Goal: Task Accomplishment & Management: Use online tool/utility

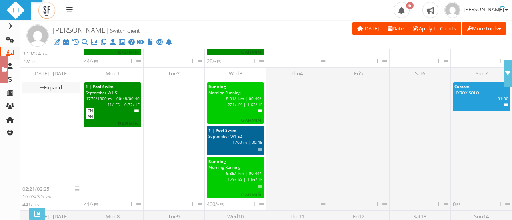
scroll to position [264, 0]
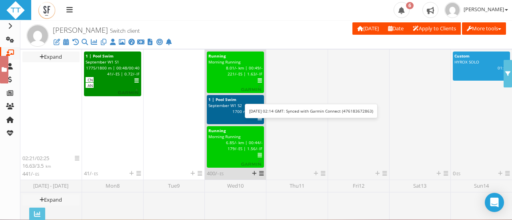
click at [240, 76] on span "221 / - ES" at bounding box center [236, 74] width 16 height 6
select select "91939a62-6b13-49b7-8155-451fdc1cad9e"
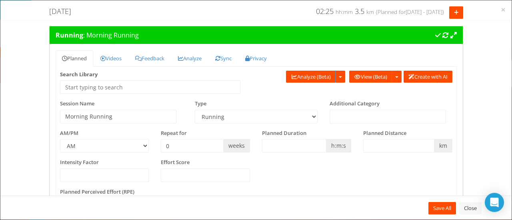
scroll to position [0, 0]
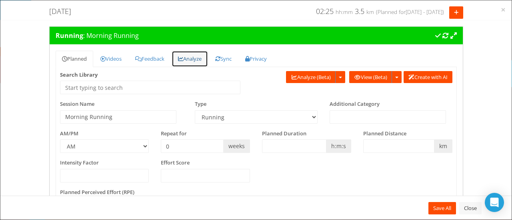
click at [192, 62] on link "Analyze" at bounding box center [190, 59] width 36 height 16
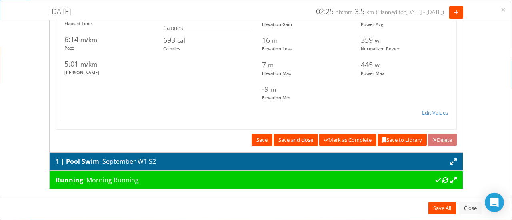
scroll to position [920, 0]
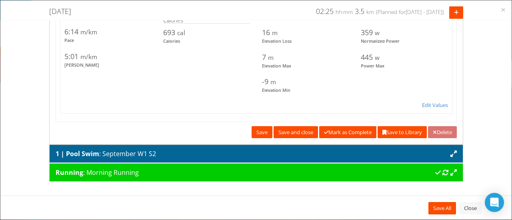
click at [392, 168] on div "Running : Morning Running" at bounding box center [256, 173] width 401 height 10
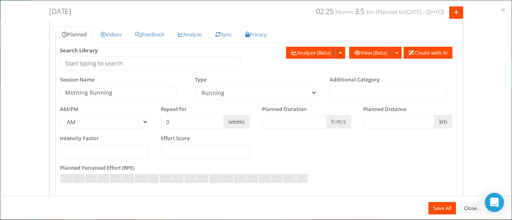
scroll to position [62, 0]
click at [190, 34] on link "Analyze" at bounding box center [190, 34] width 36 height 16
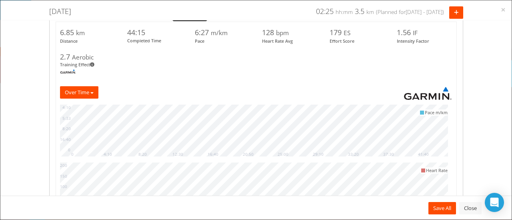
scroll to position [82, 0]
